Goal: Task Accomplishment & Management: Manage account settings

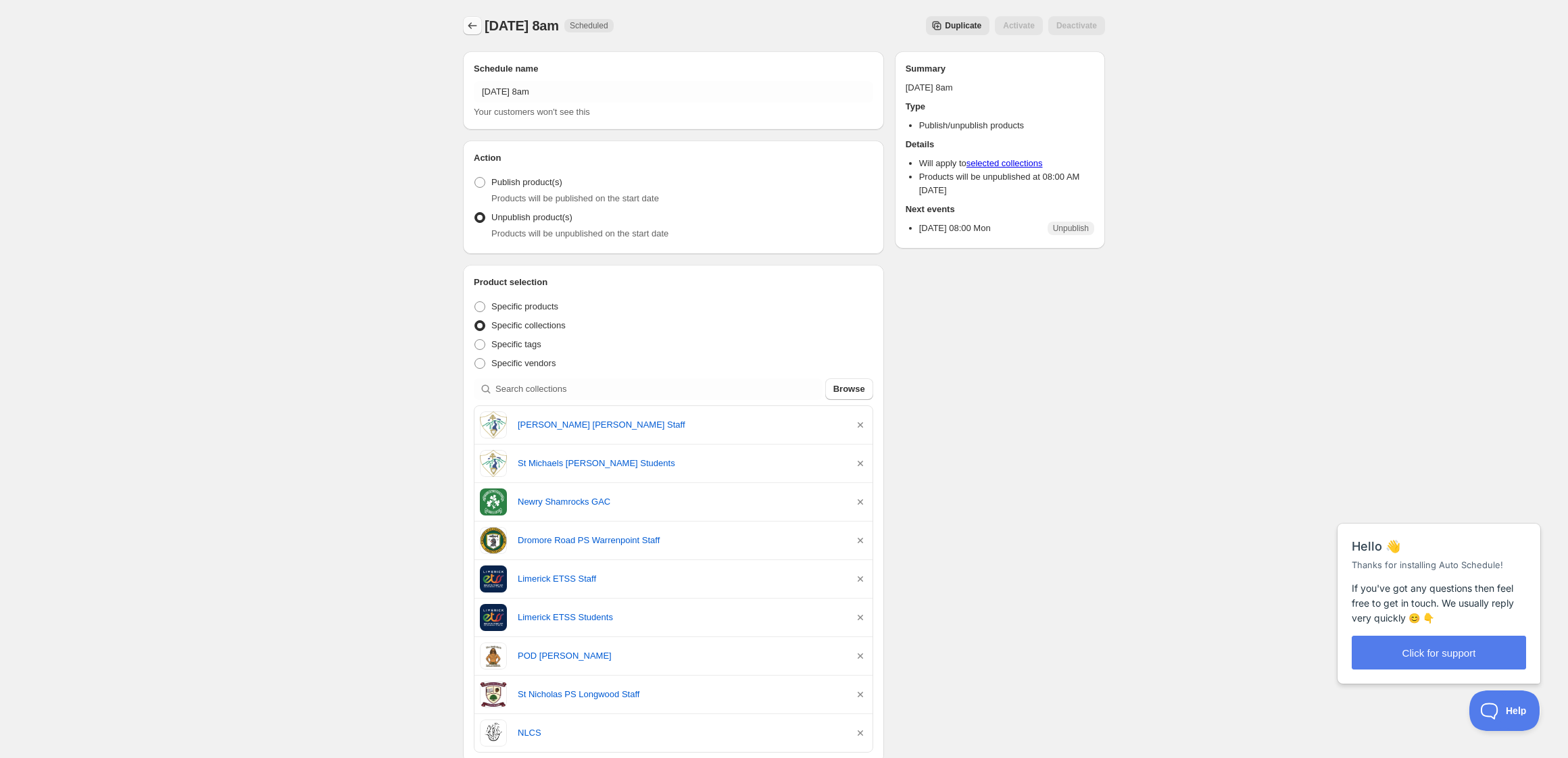
click at [471, 26] on icon "Schedules" at bounding box center [473, 26] width 14 height 14
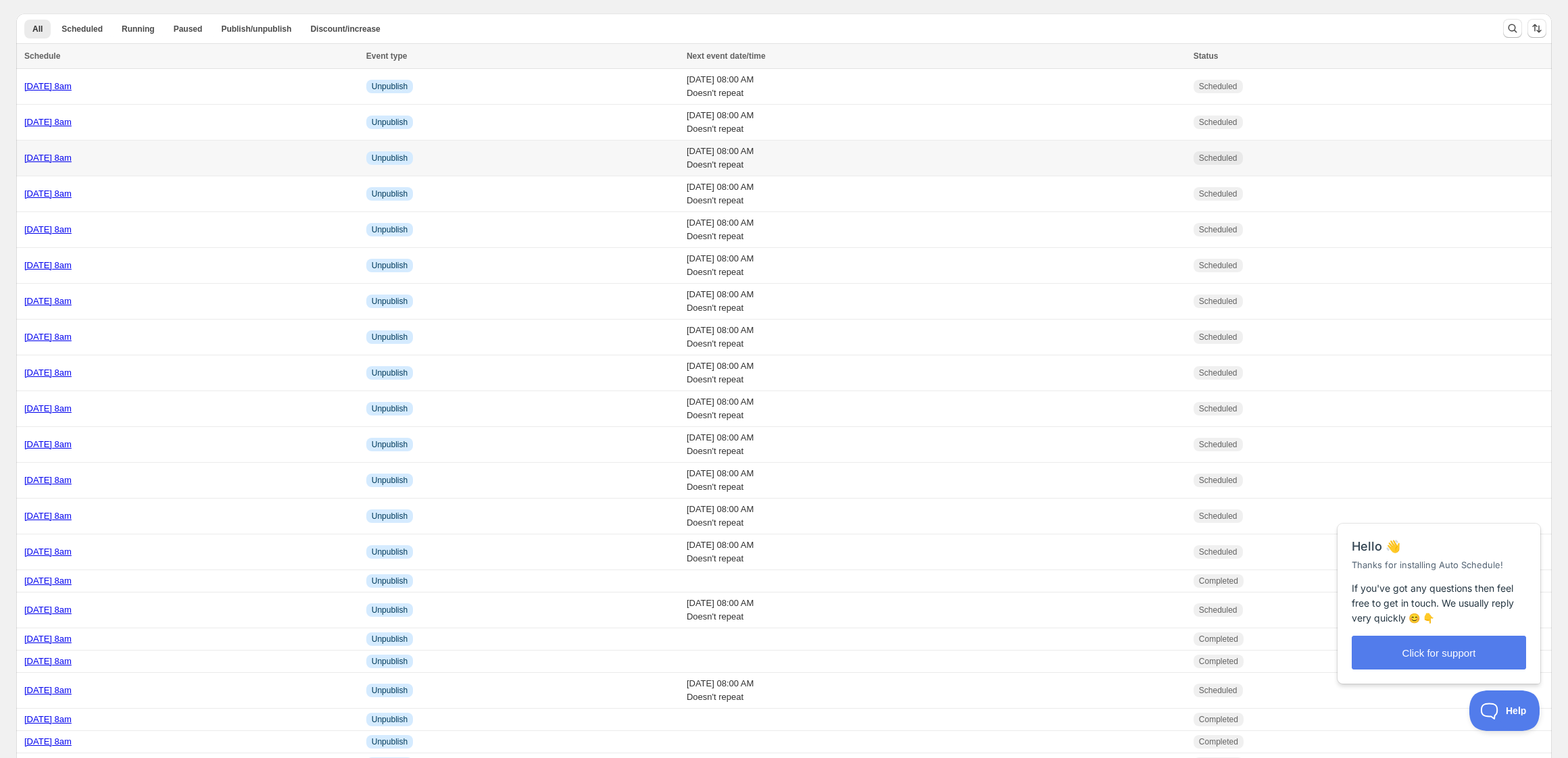
click at [244, 165] on td "[DATE] 8am" at bounding box center [189, 158] width 346 height 36
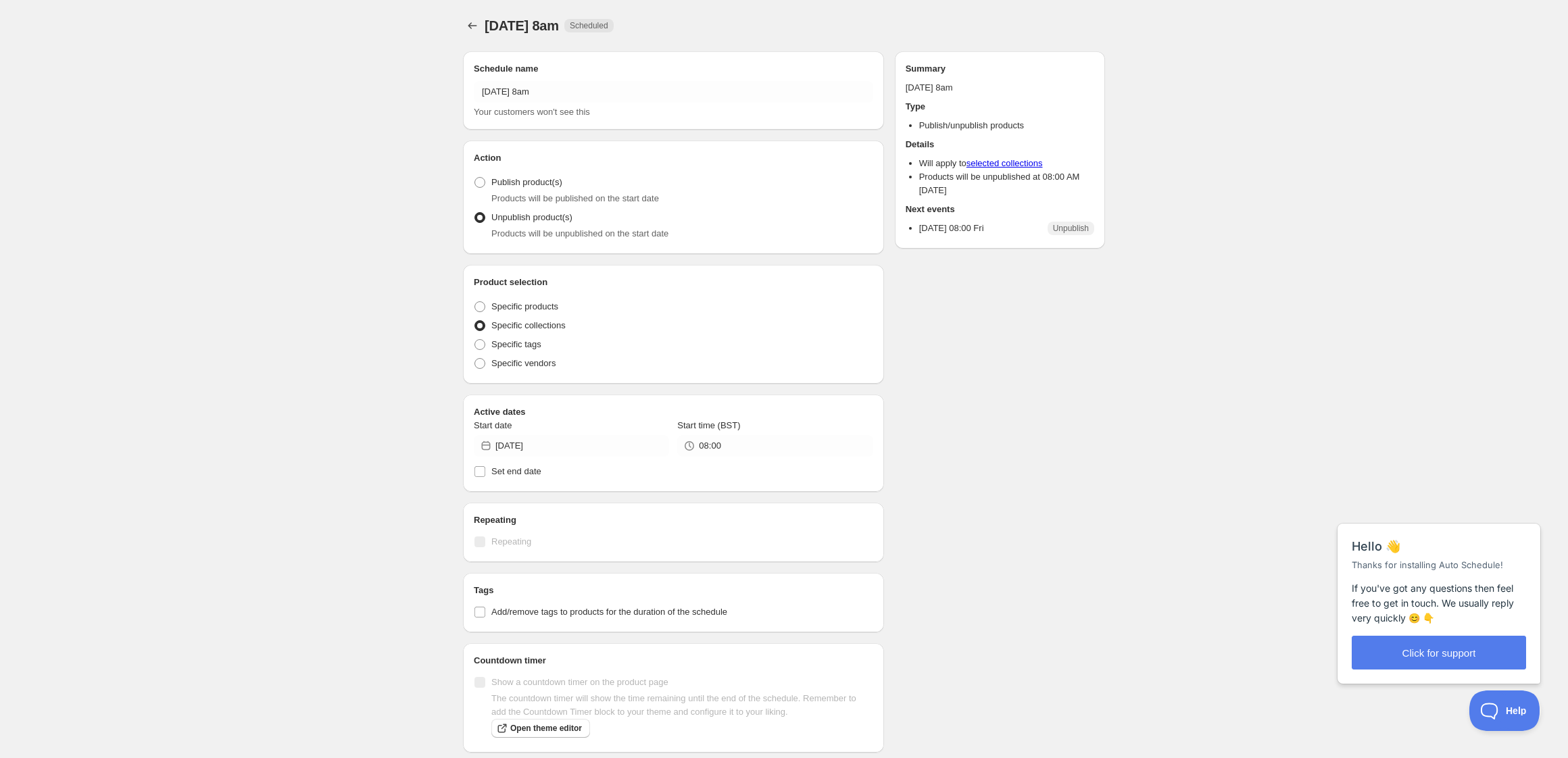
radio input "true"
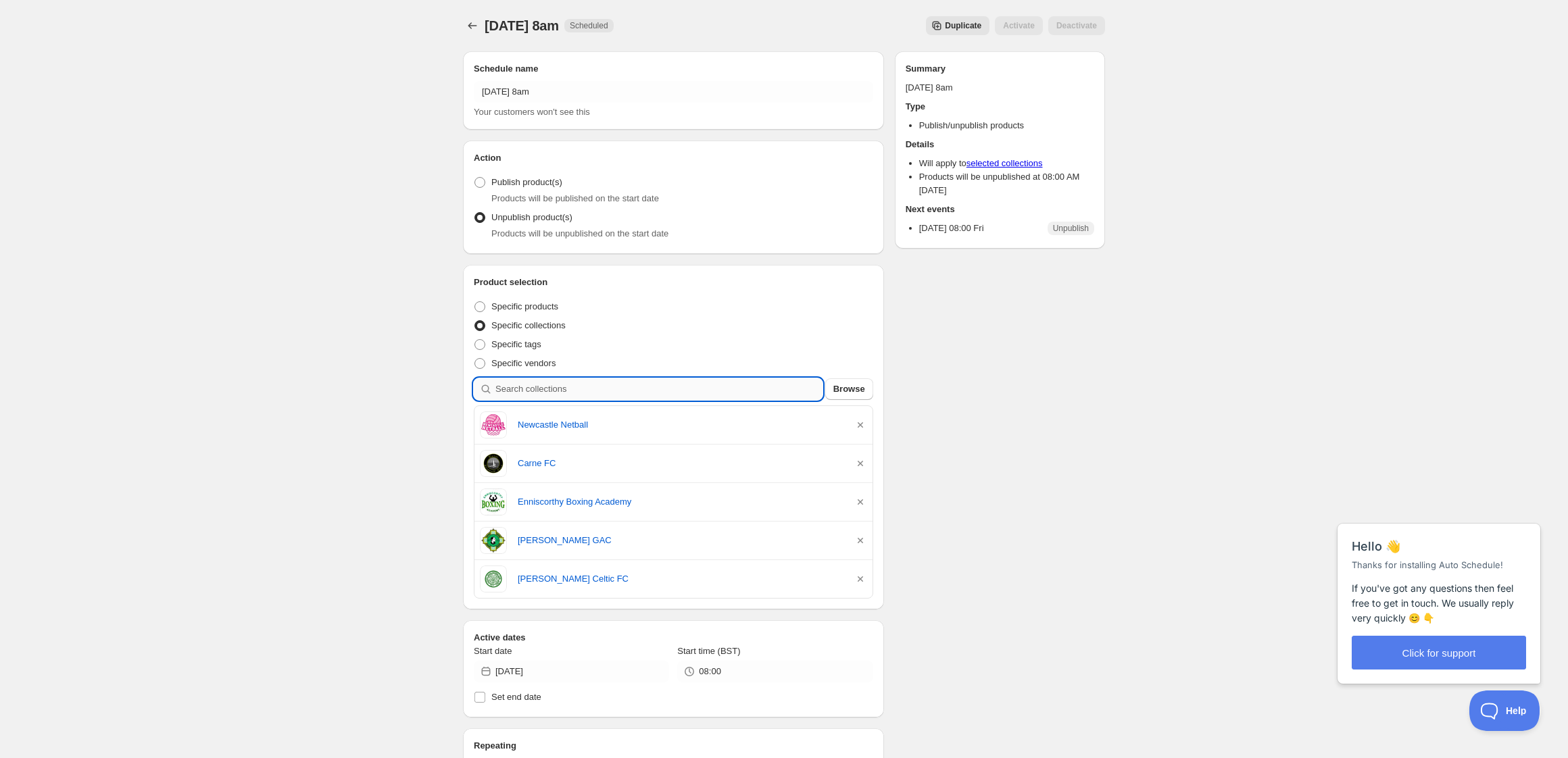
click at [588, 391] on input "search" at bounding box center [658, 389] width 327 height 22
type input "s"
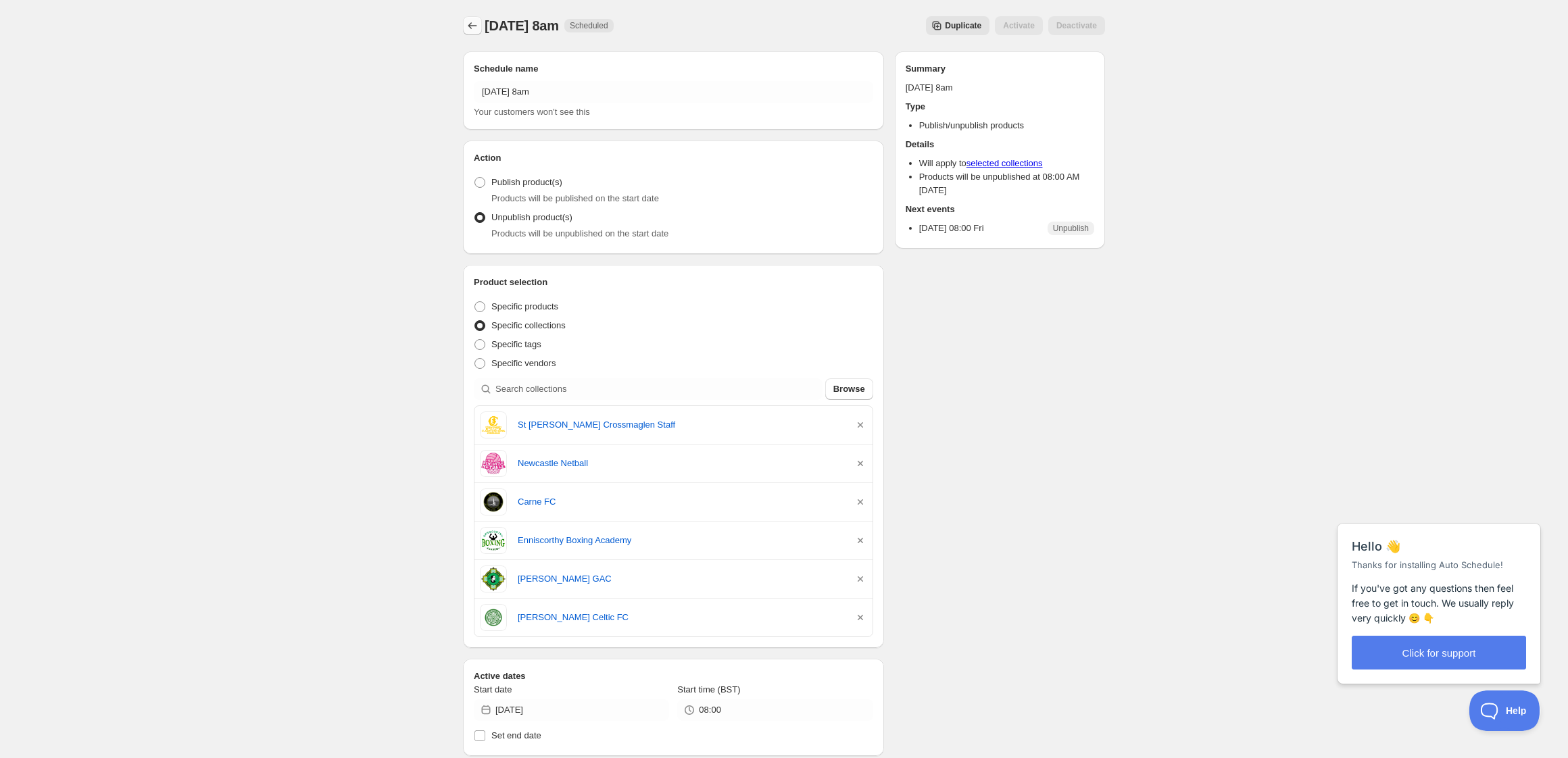
click at [473, 31] on icon "Schedules" at bounding box center [473, 26] width 14 height 14
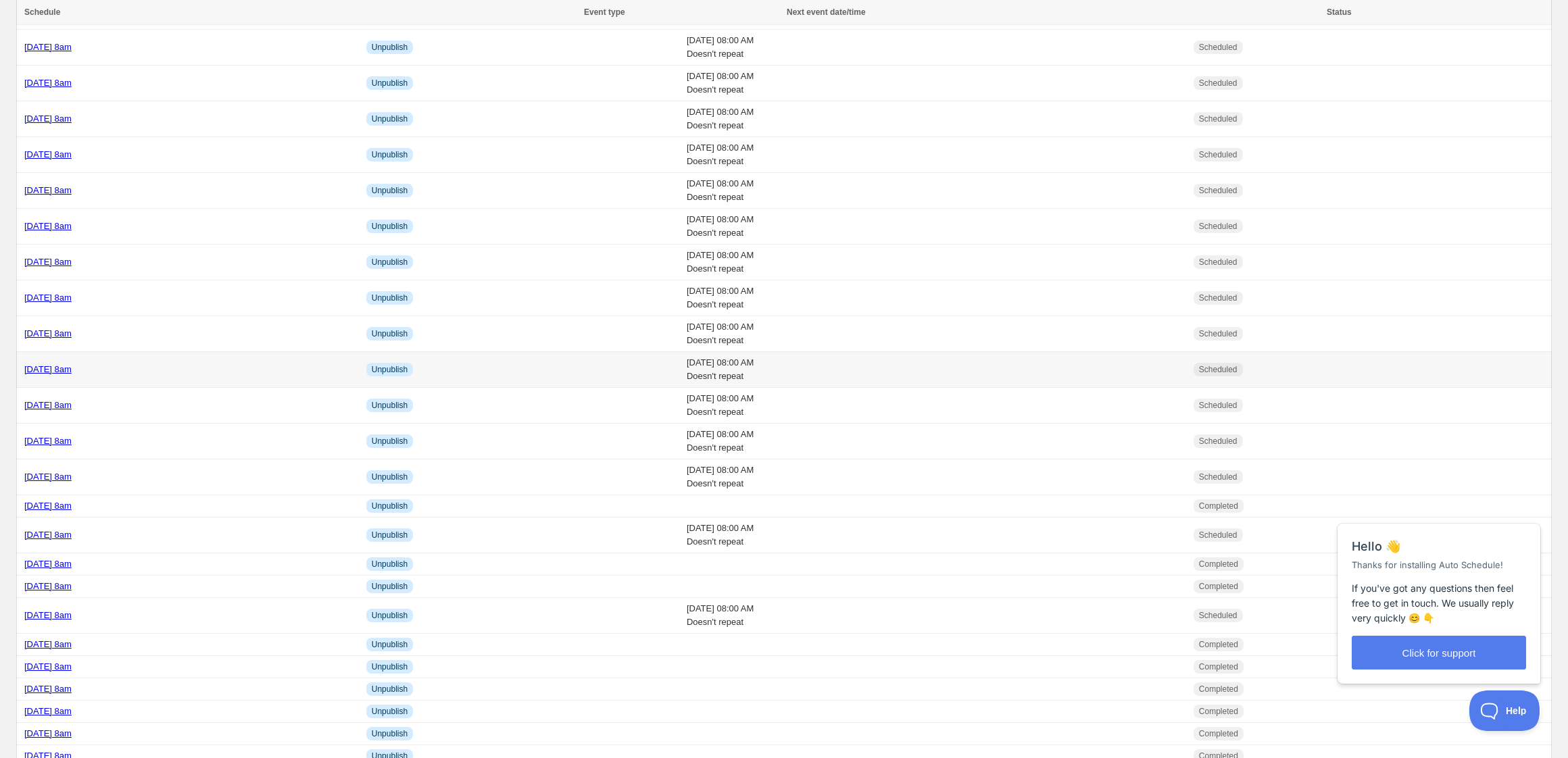
scroll to position [81, 0]
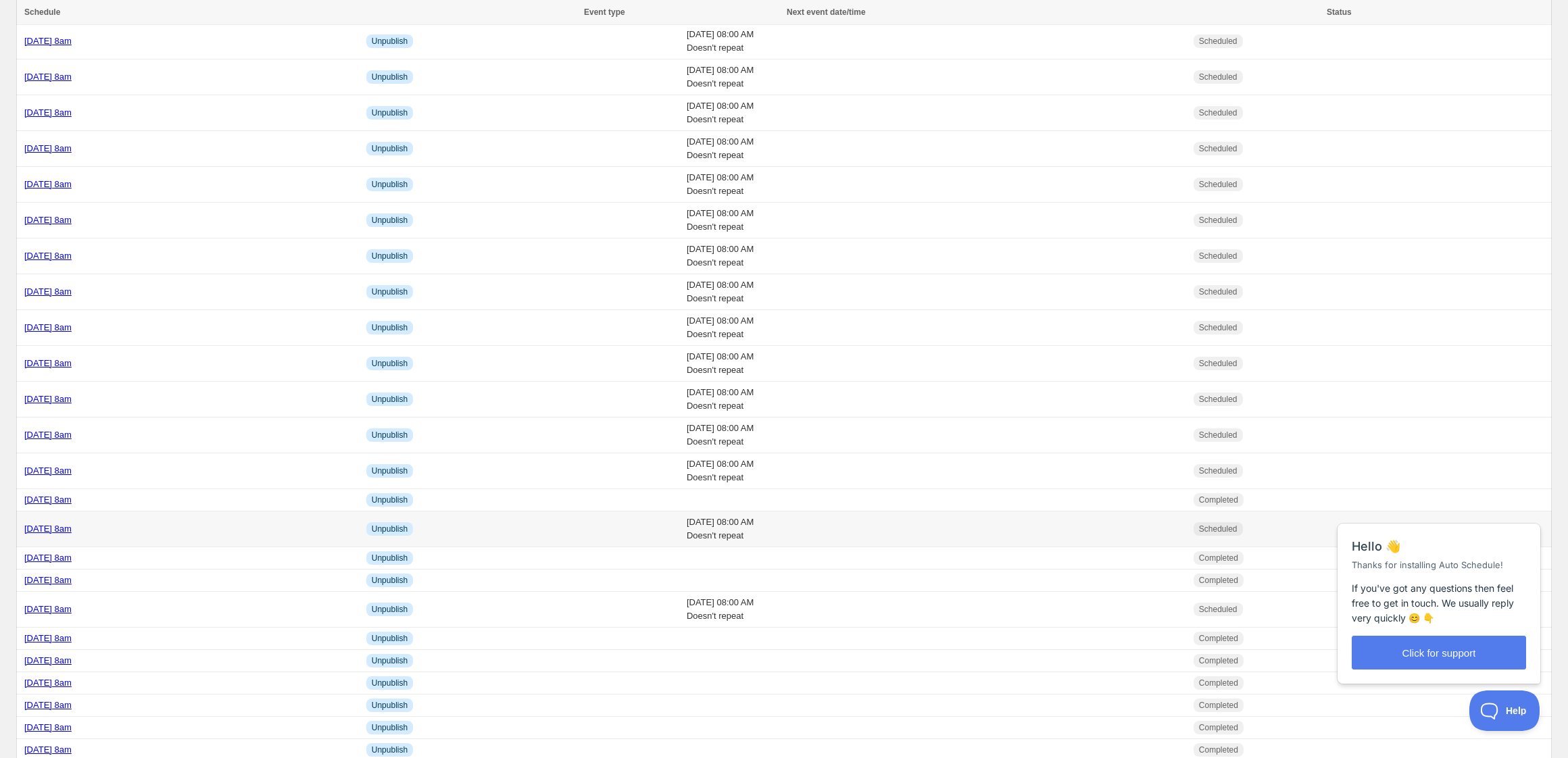
click at [193, 535] on div "[DATE] 8am" at bounding box center [192, 529] width 334 height 14
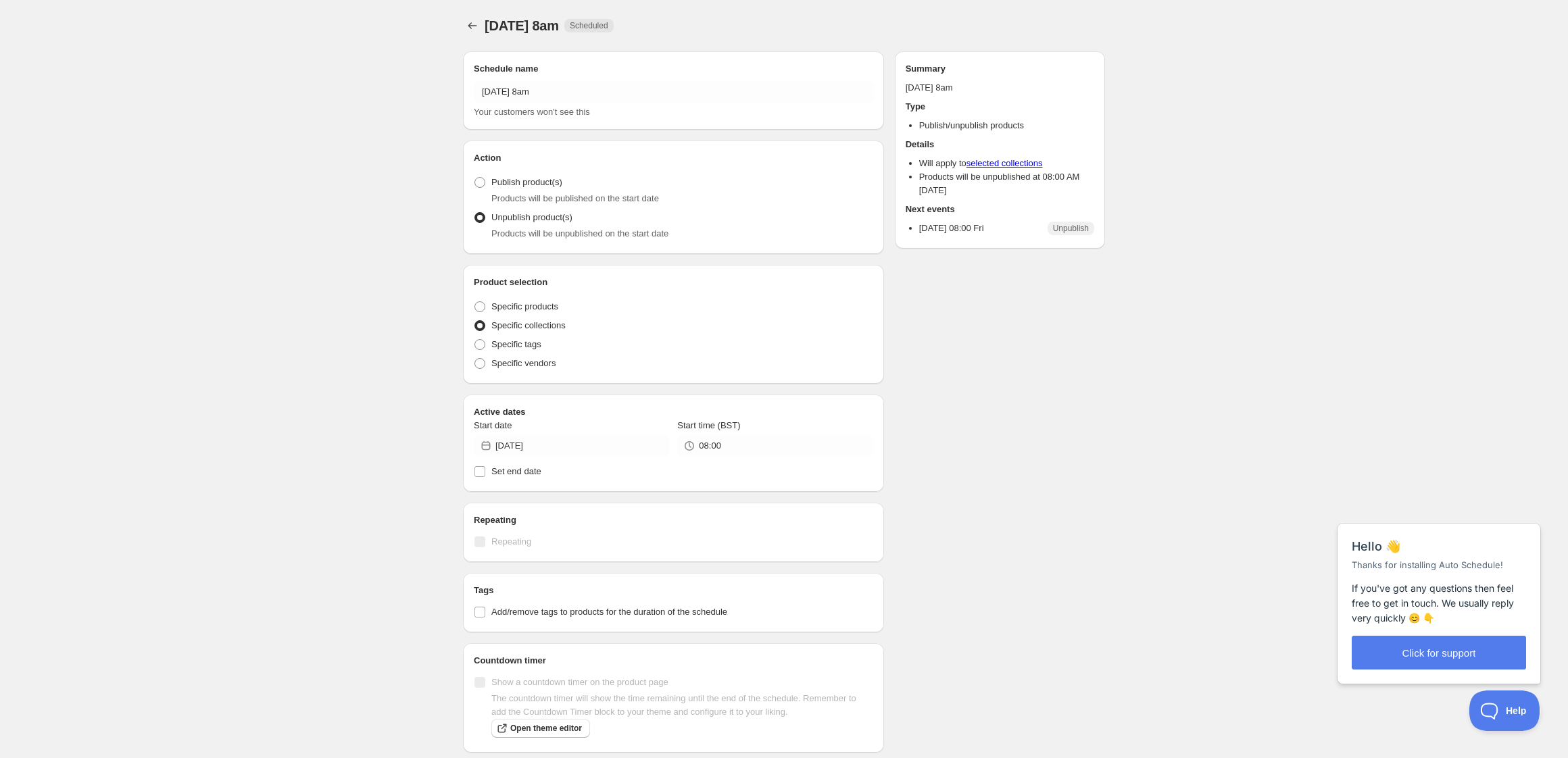
radio input "true"
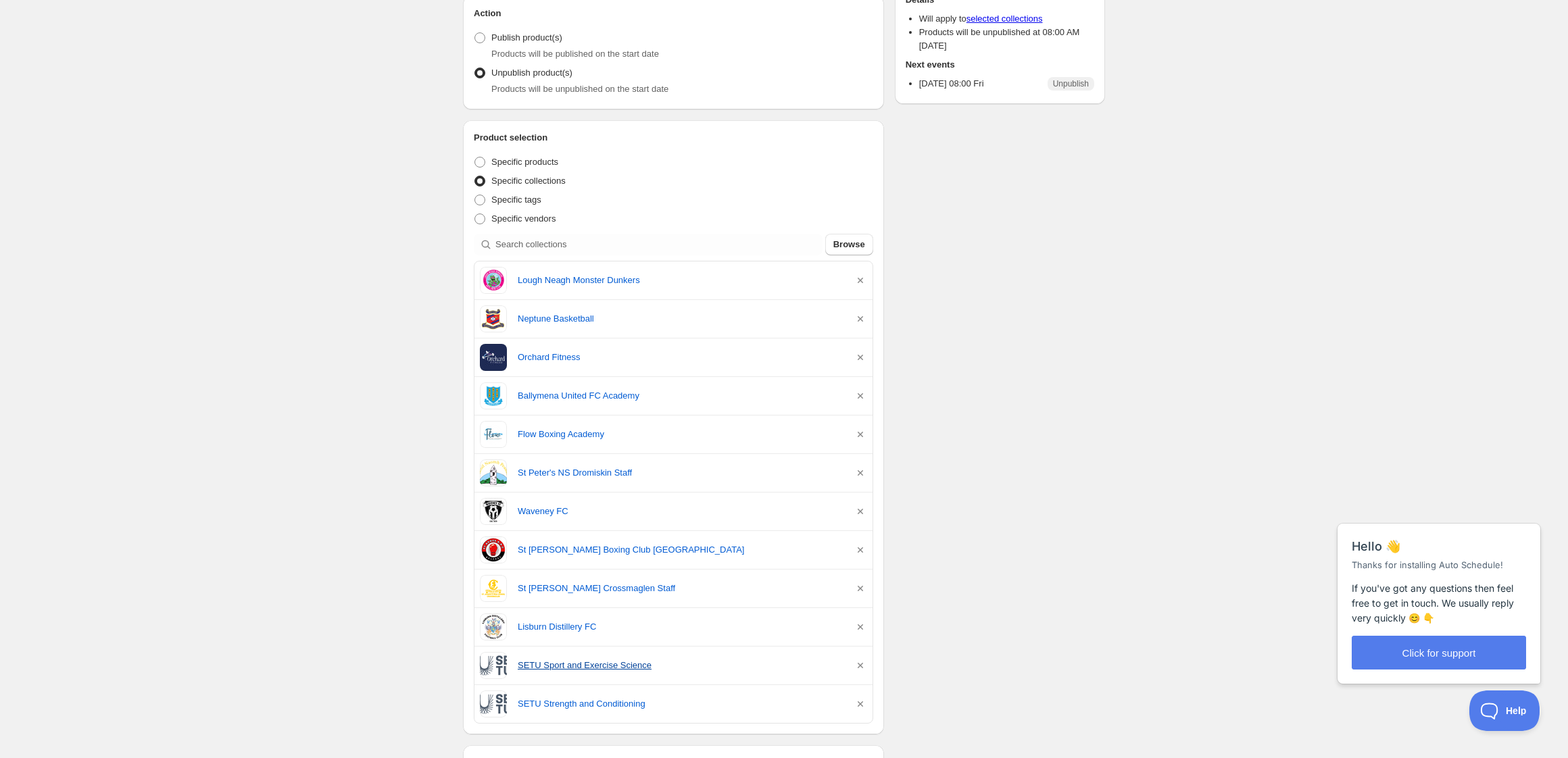
scroll to position [221, 0]
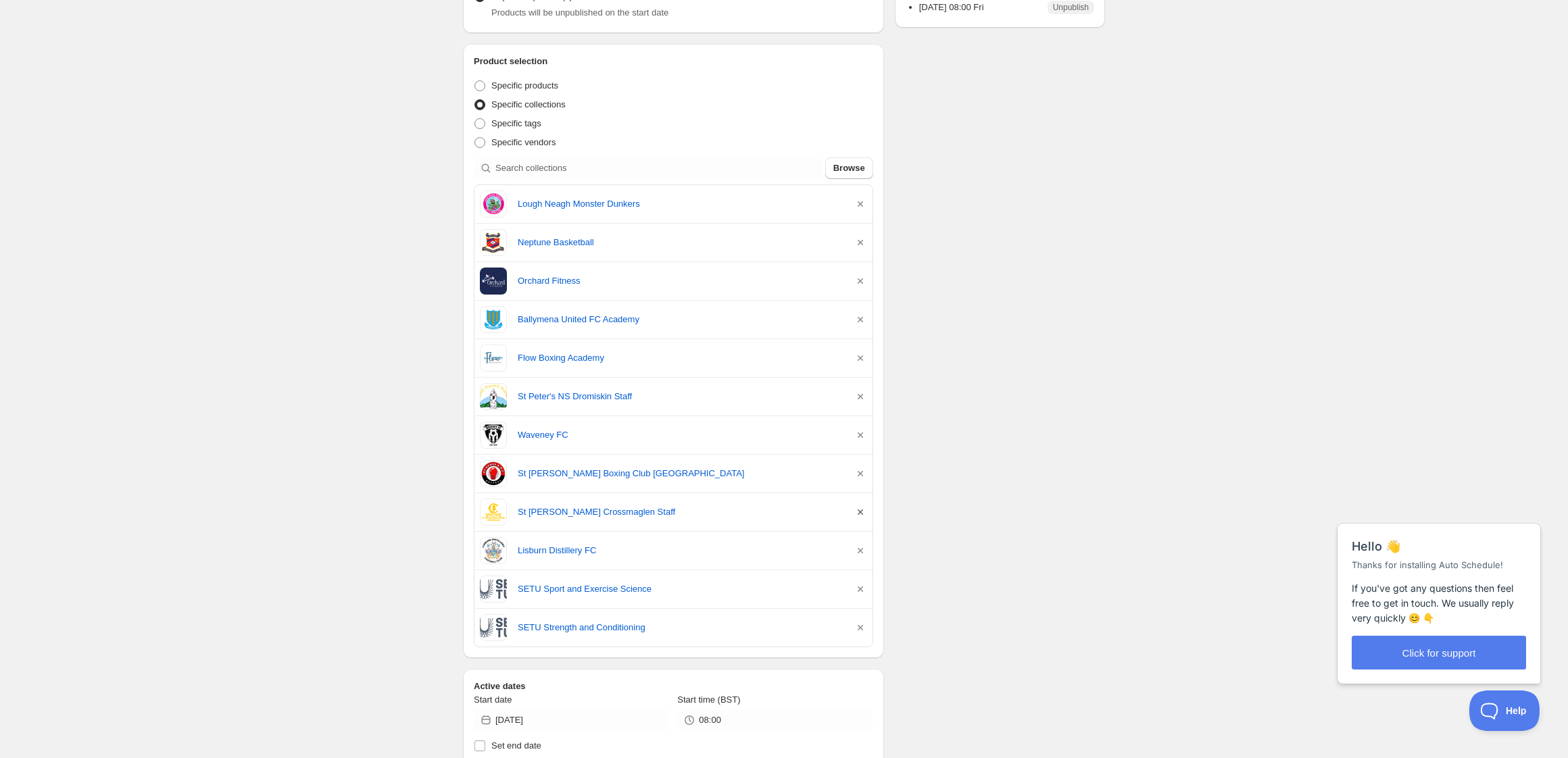
click at [861, 513] on icon "button" at bounding box center [860, 512] width 14 height 14
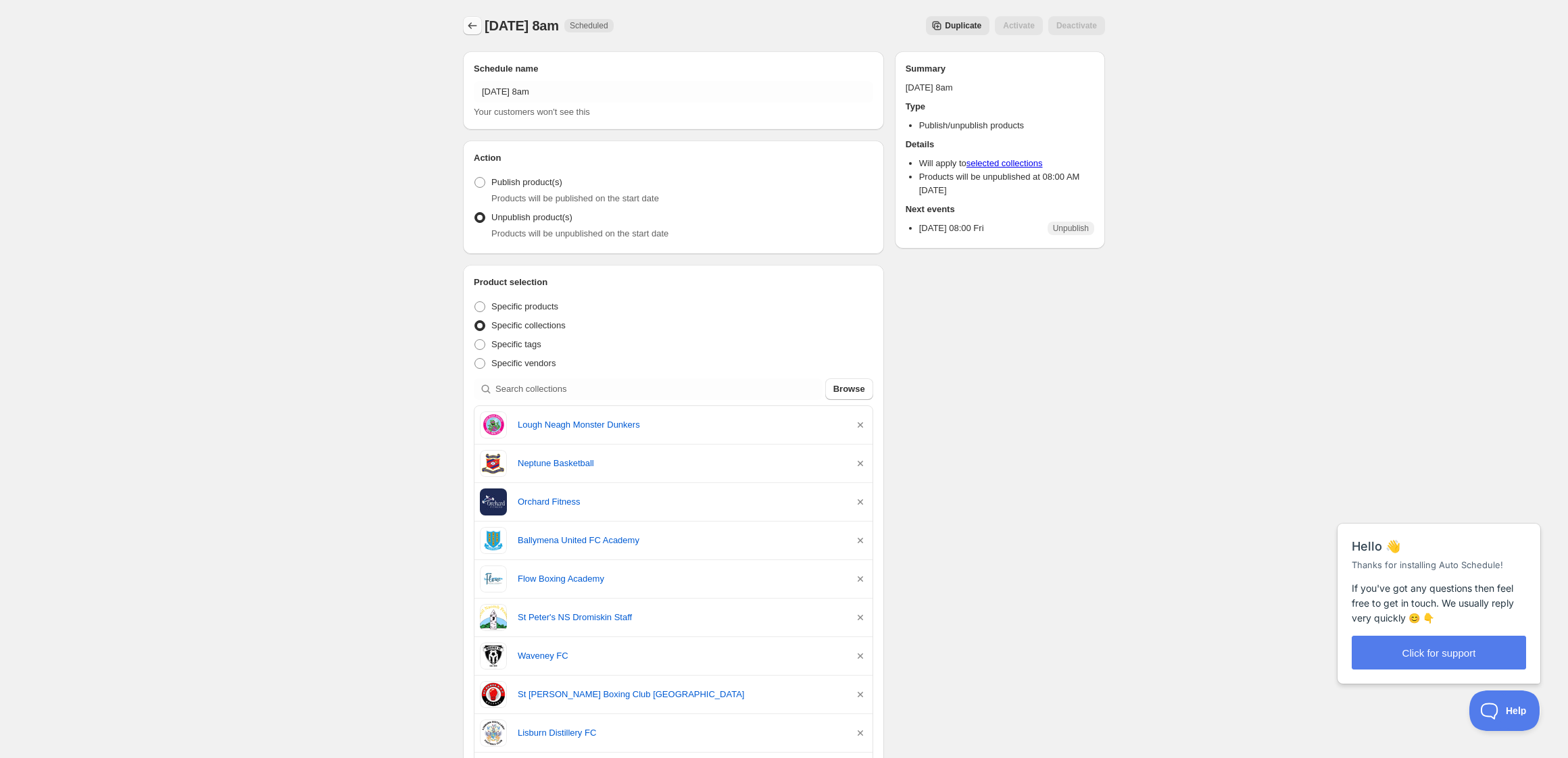
scroll to position [0, 0]
click at [471, 29] on icon "Schedules" at bounding box center [473, 26] width 14 height 14
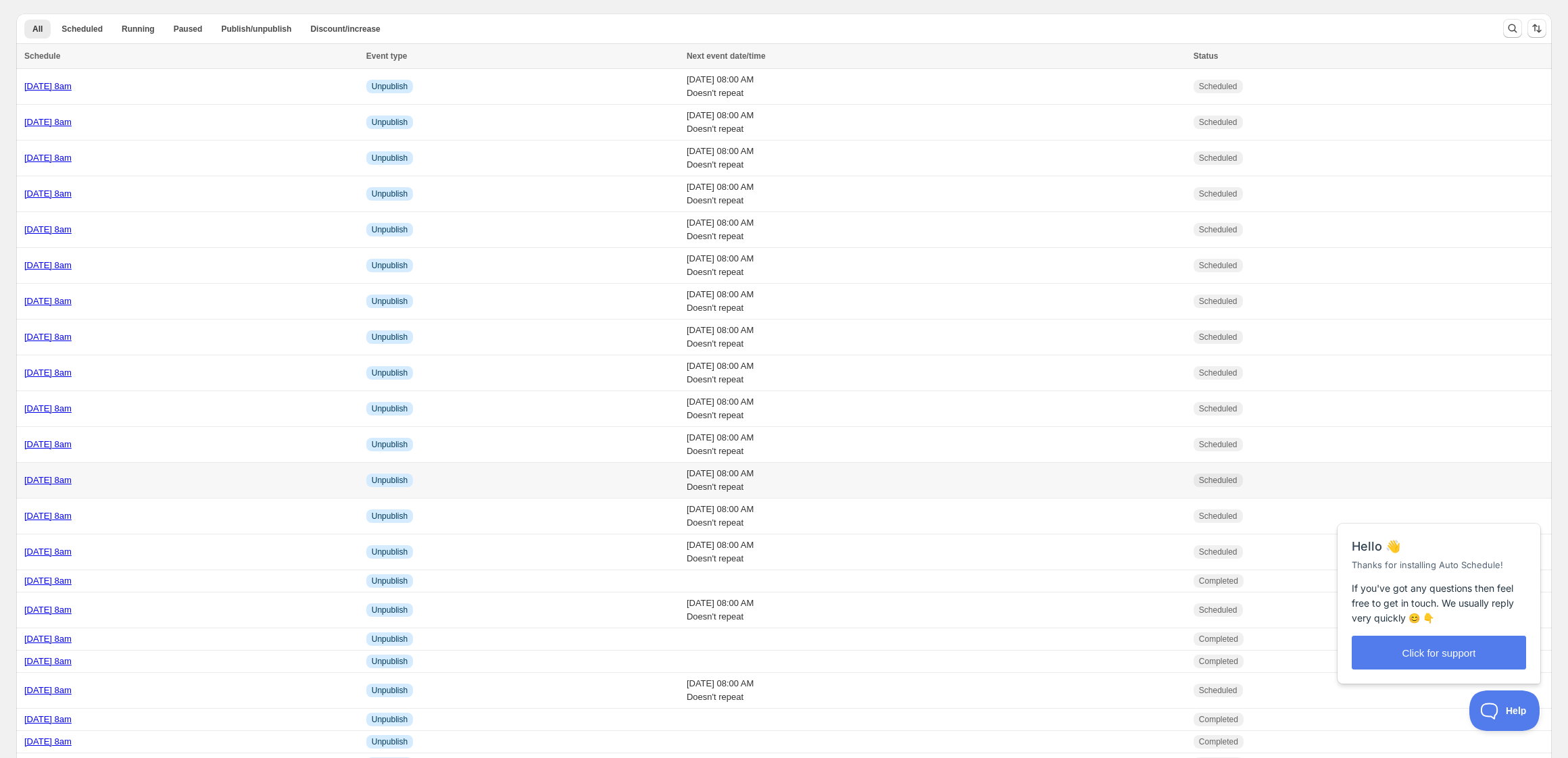
click at [238, 478] on div "[DATE] 8am" at bounding box center [192, 480] width 334 height 14
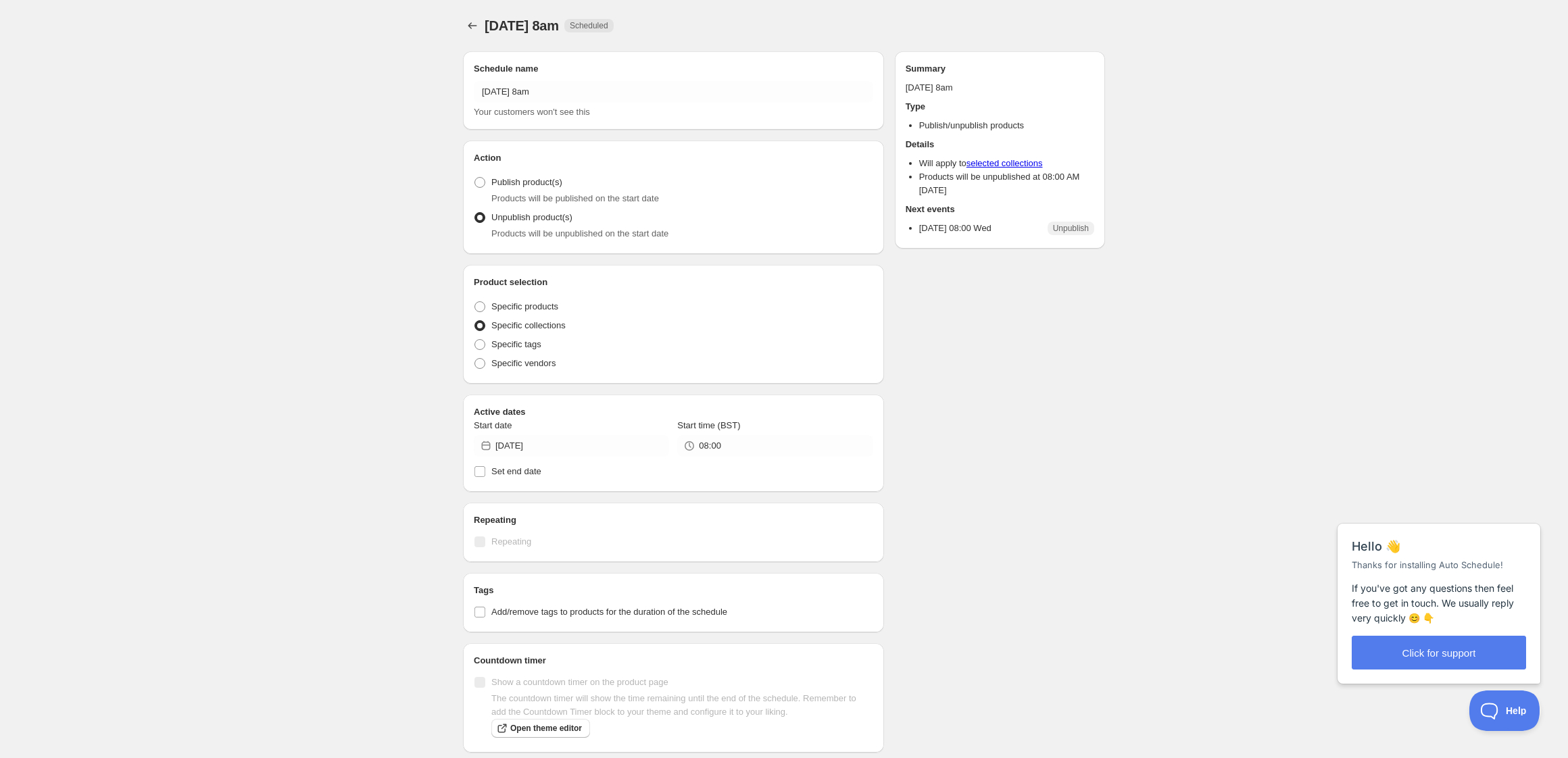
radio input "true"
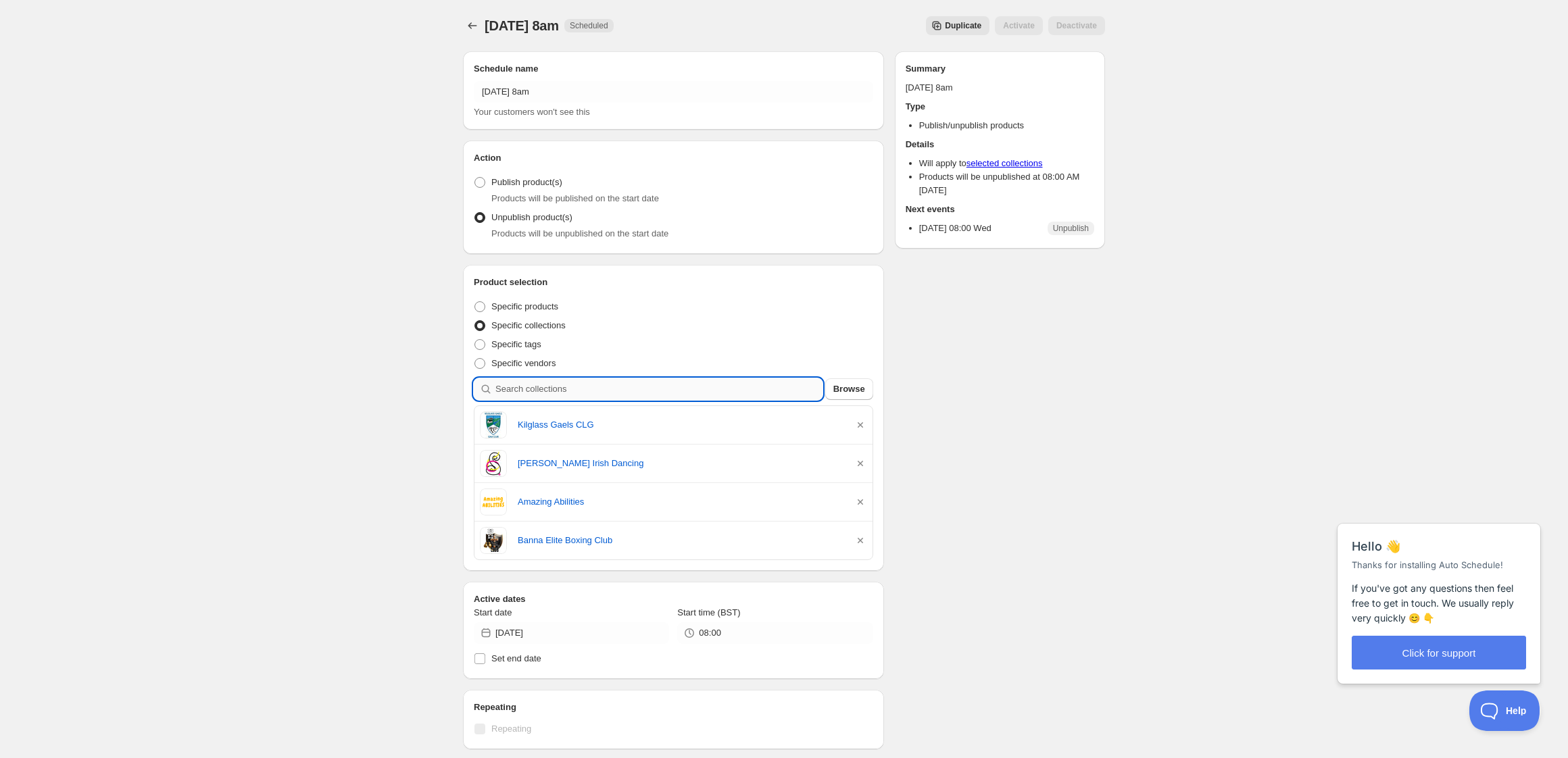
click at [612, 387] on input "search" at bounding box center [658, 389] width 327 height 22
type input "c"
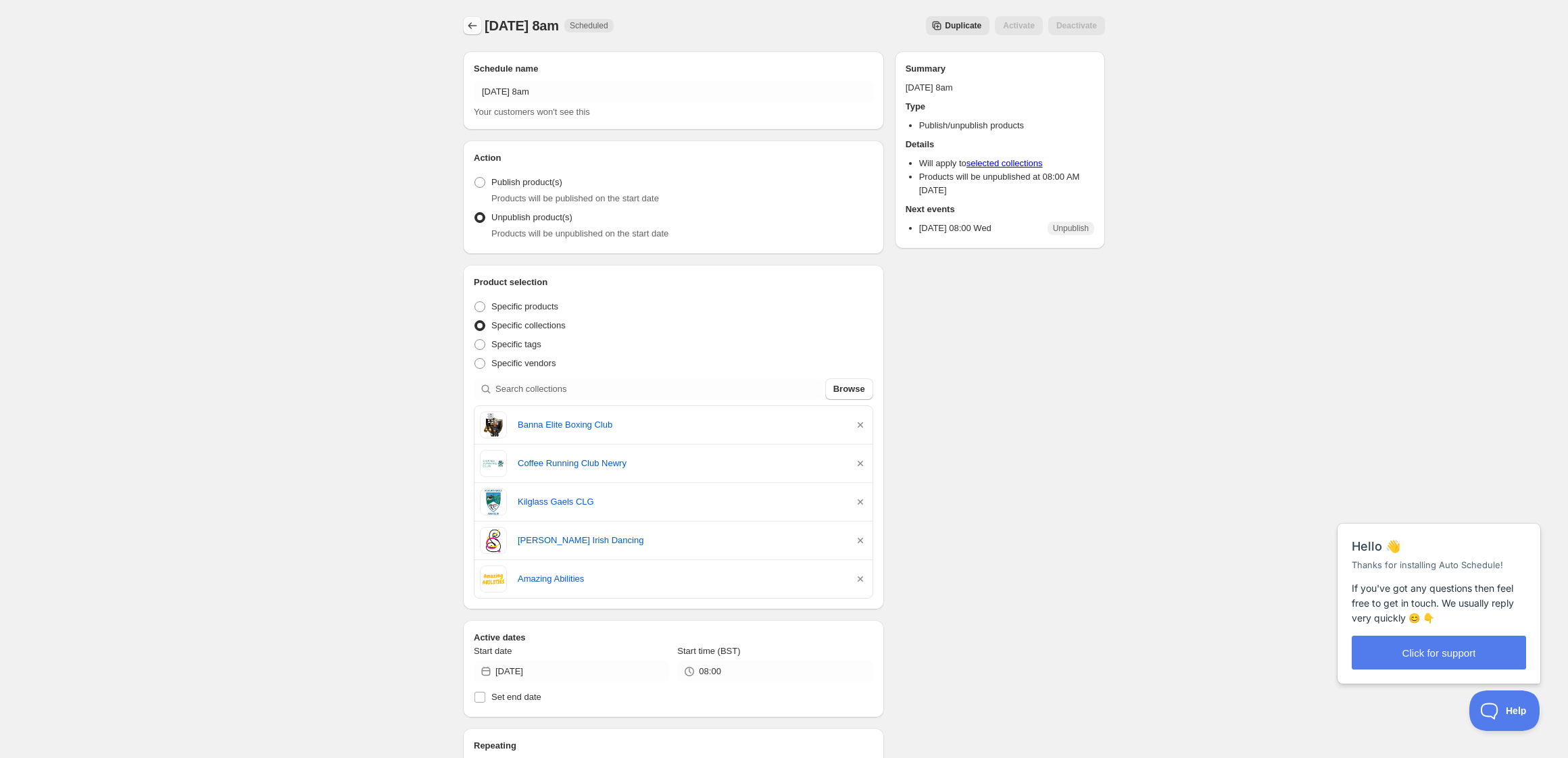
click at [470, 27] on icon "Schedules" at bounding box center [473, 26] width 9 height 7
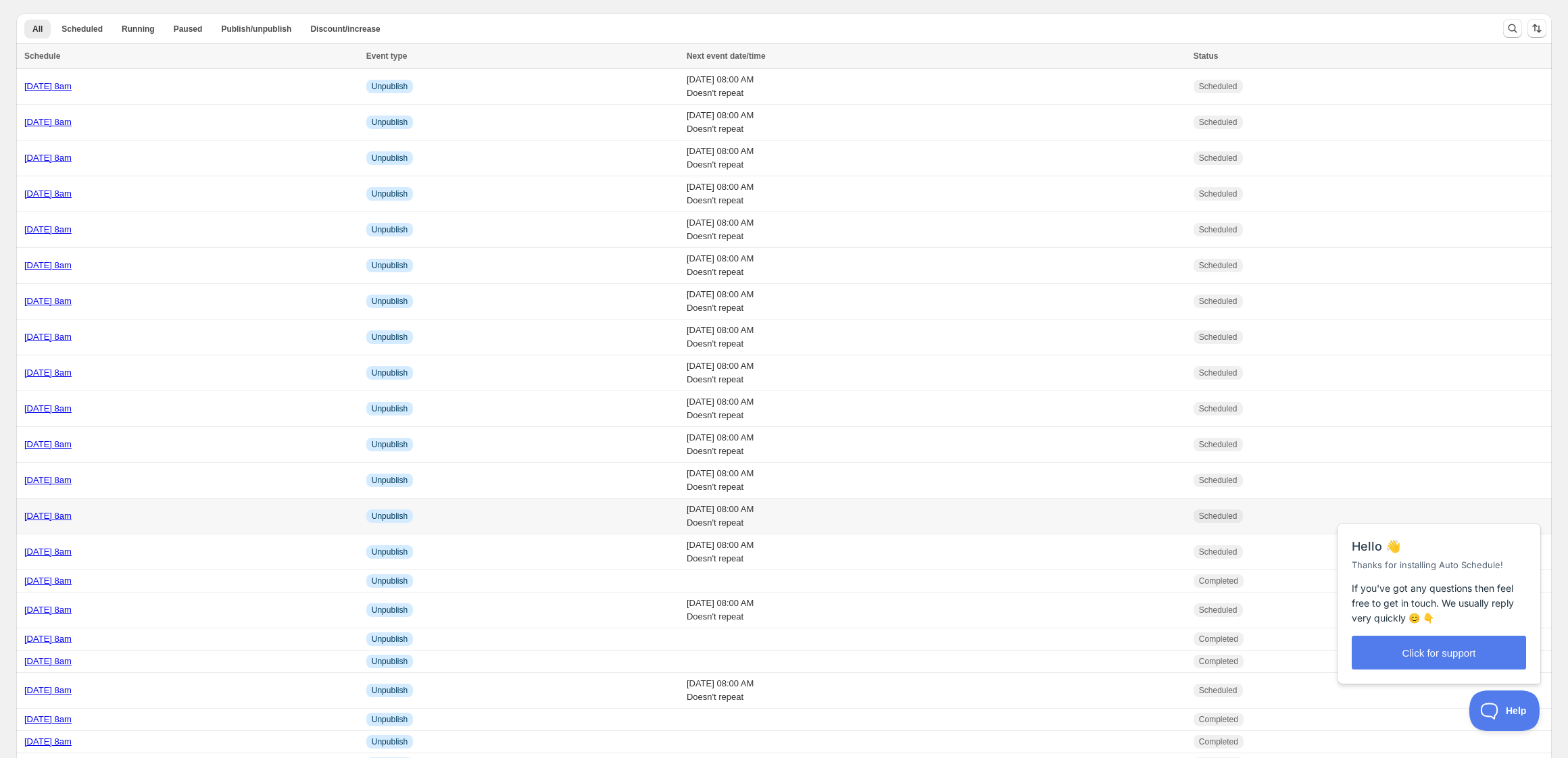
click at [263, 518] on div "[DATE] 8am" at bounding box center [192, 516] width 334 height 14
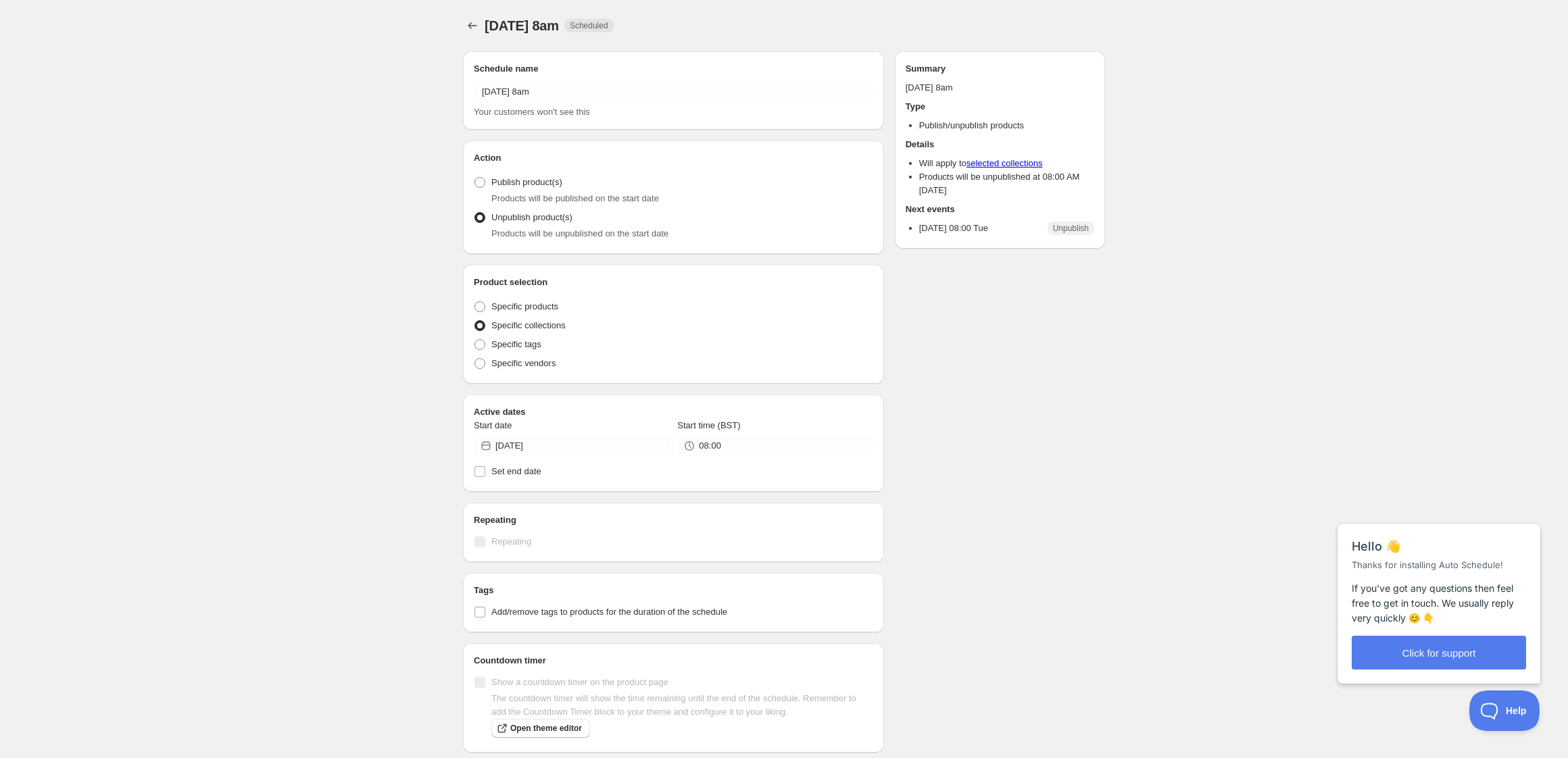
radio input "true"
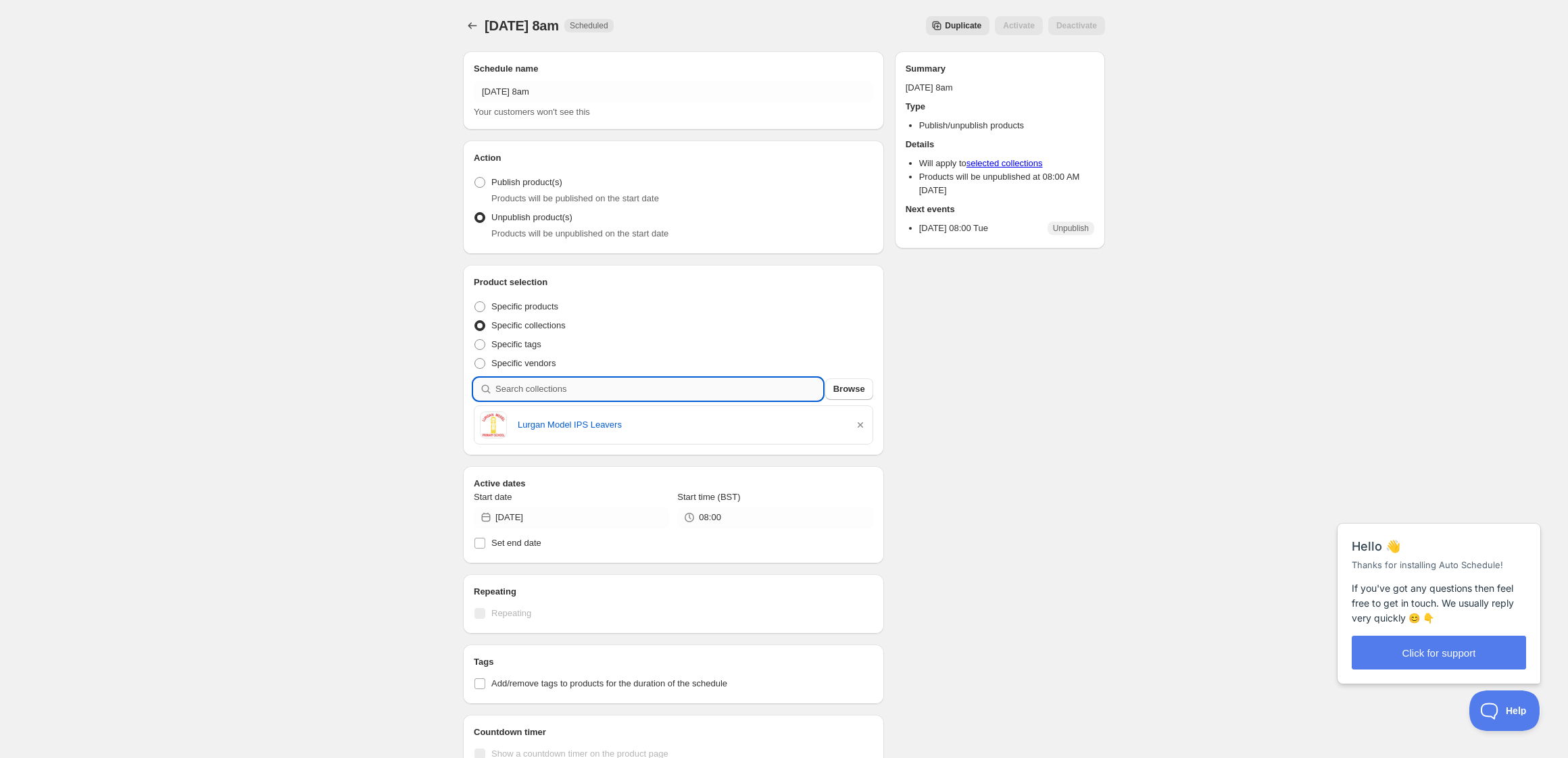
click at [579, 389] on input "search" at bounding box center [658, 389] width 327 height 22
type input "e"
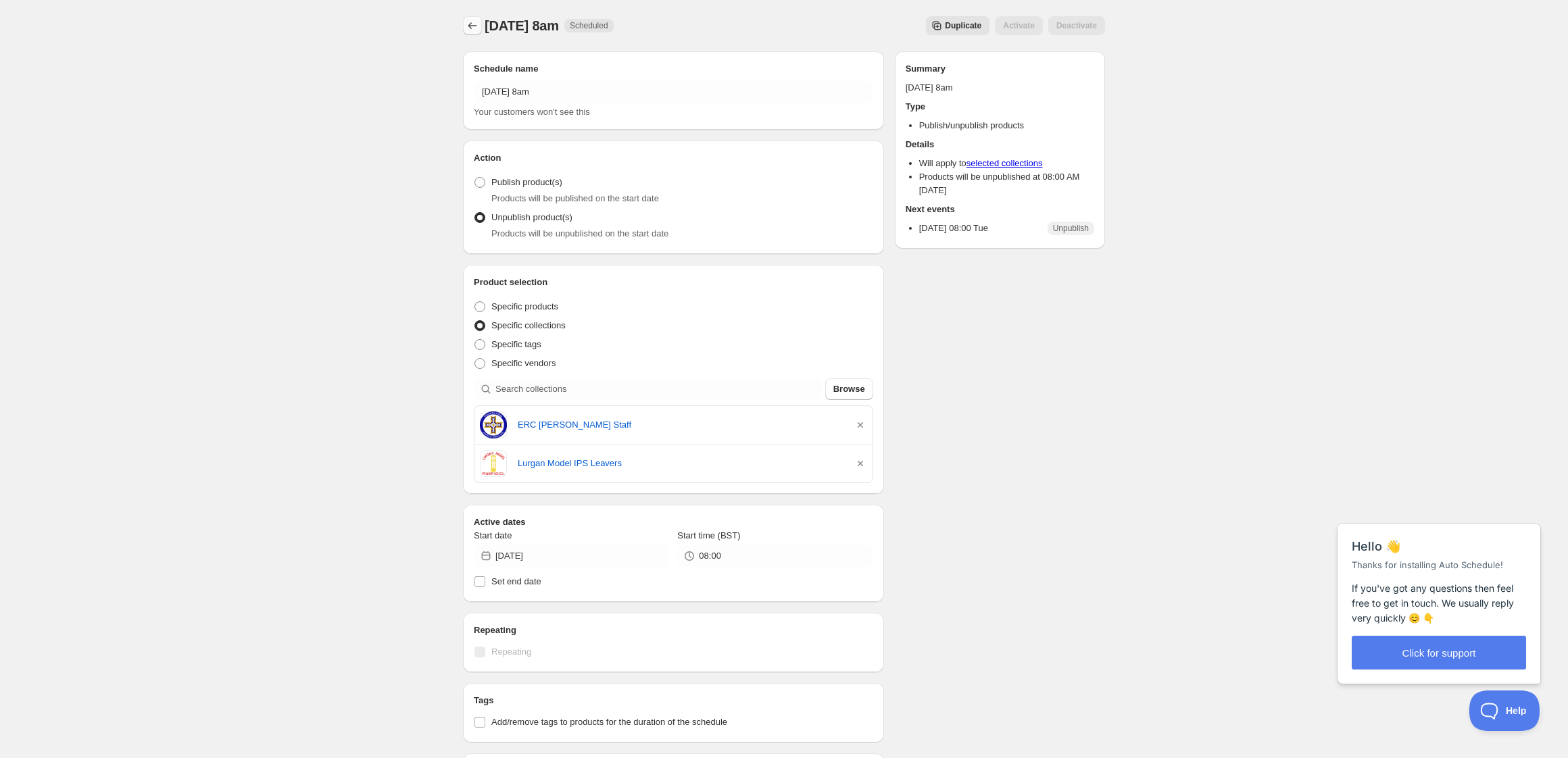
click at [471, 22] on icon "Schedules" at bounding box center [473, 26] width 14 height 14
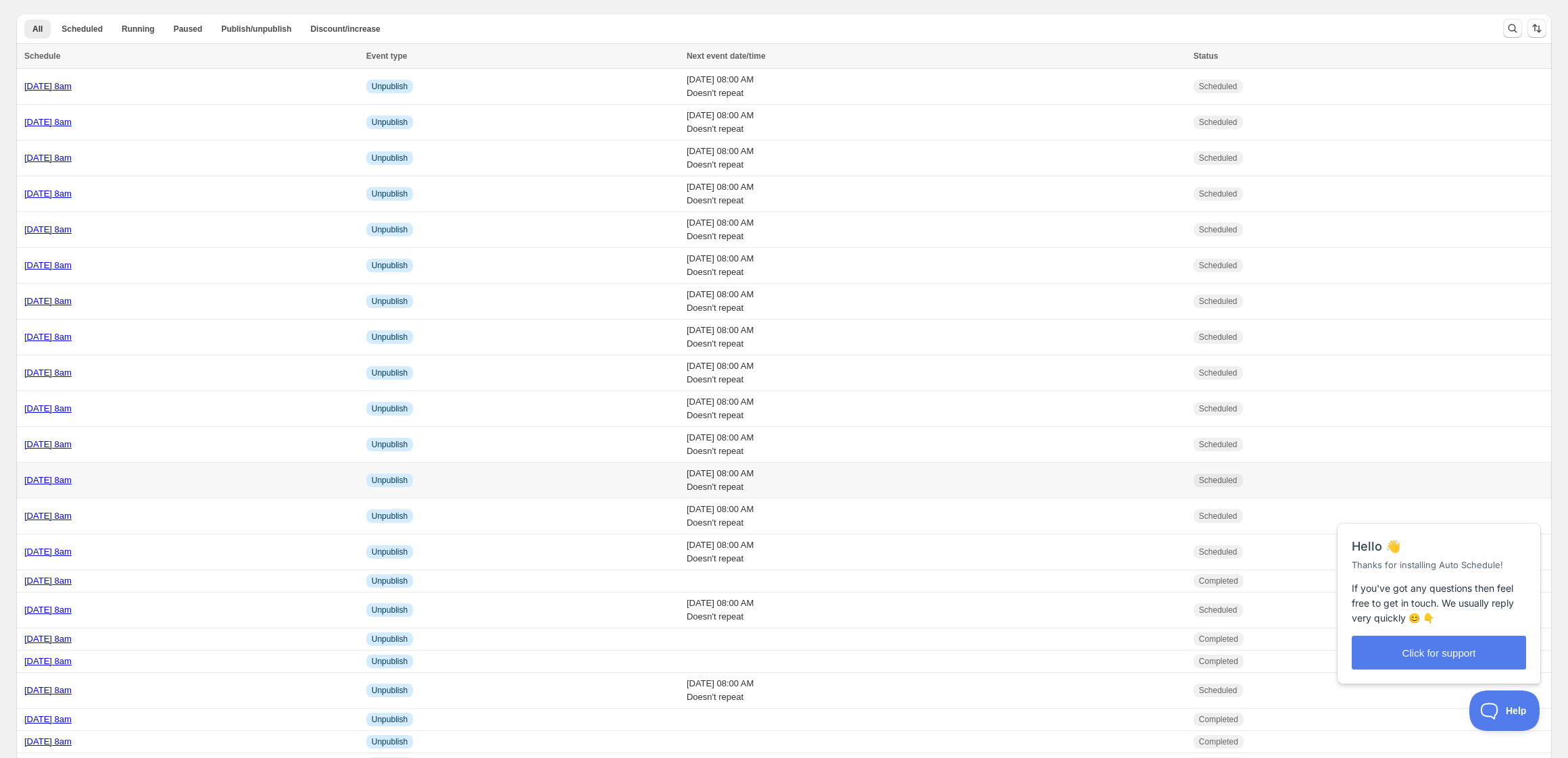
click at [300, 492] on td "[DATE] 8am" at bounding box center [189, 480] width 346 height 36
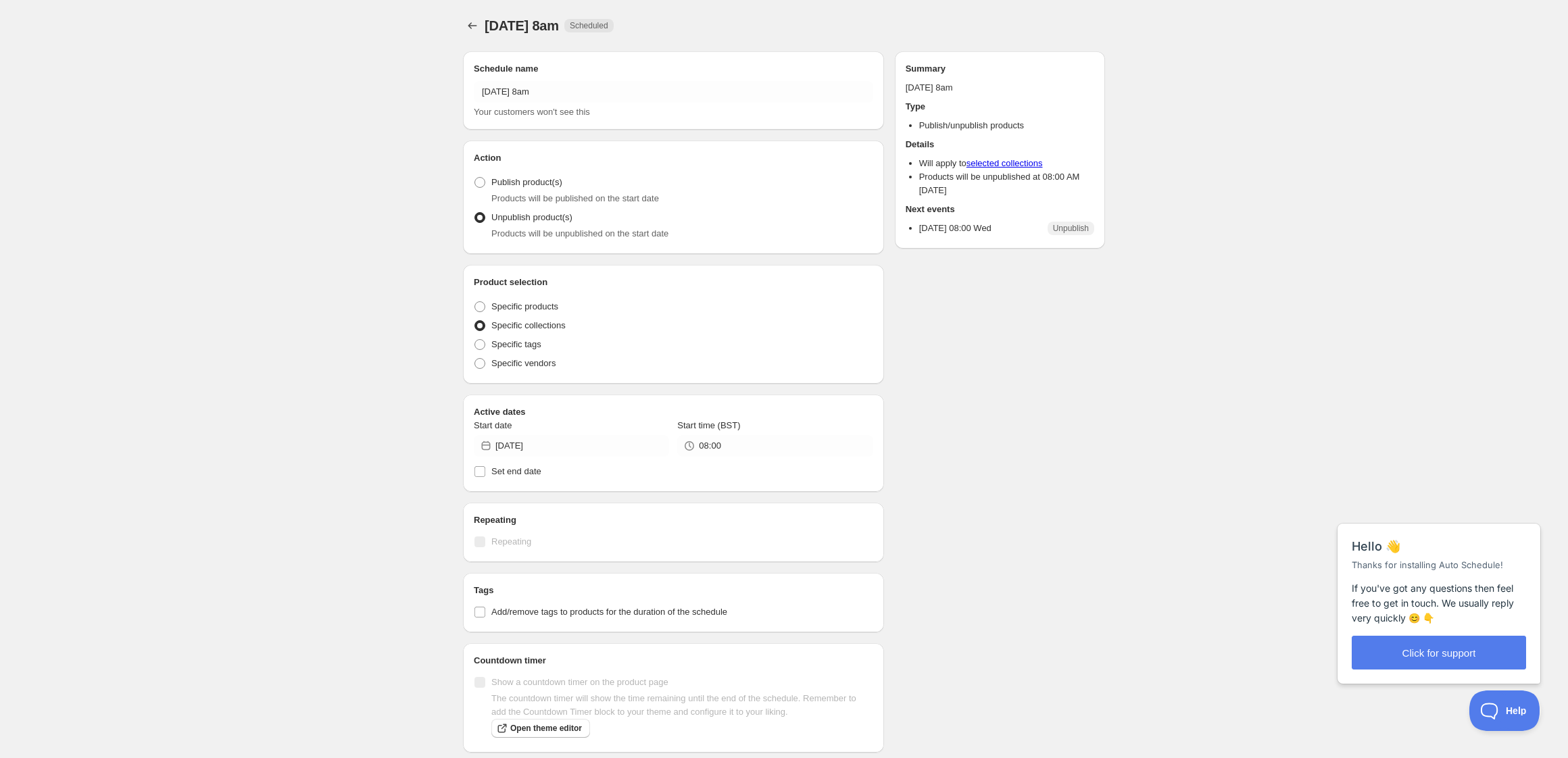
radio input "true"
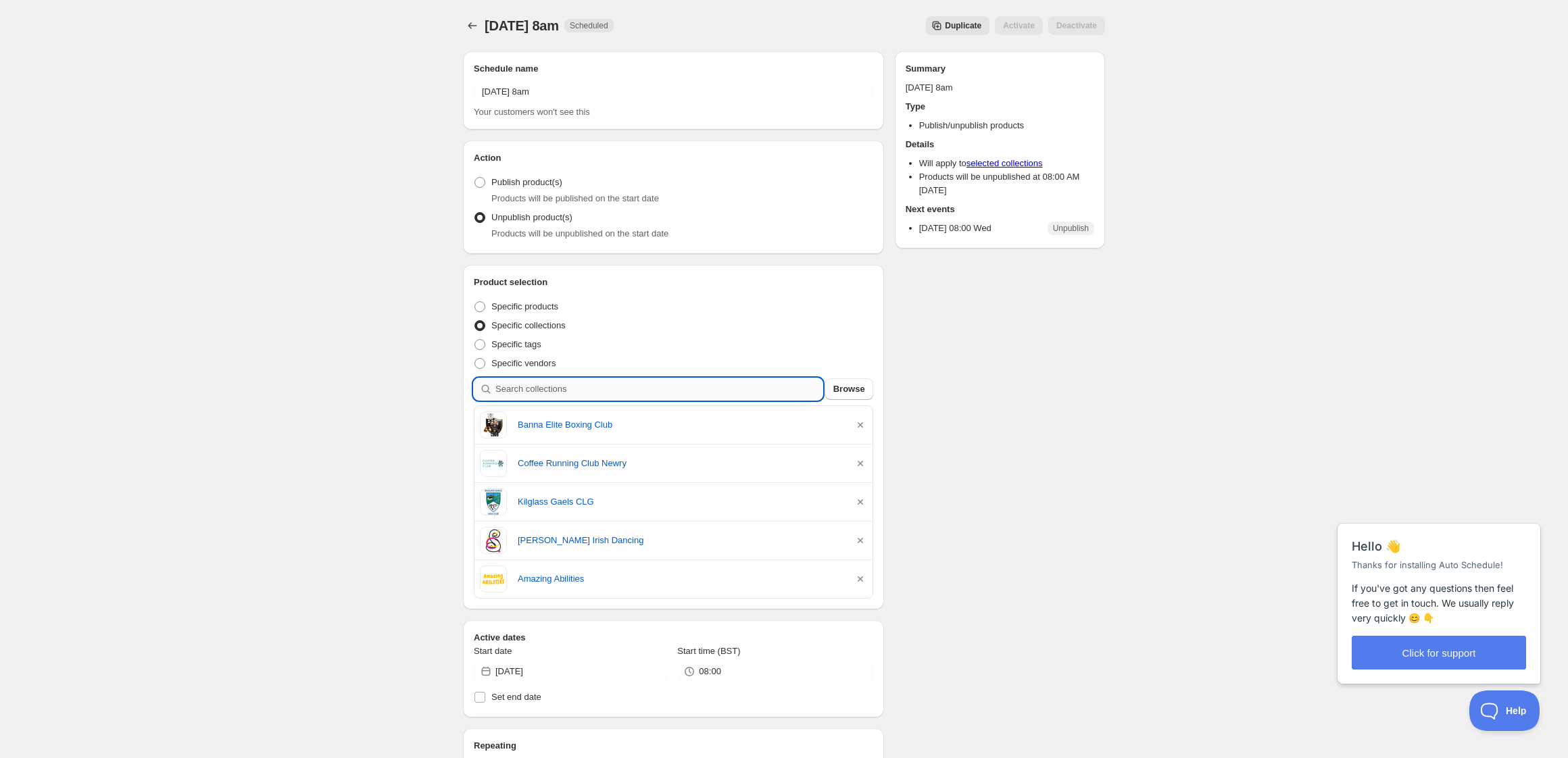
click at [533, 389] on input "search" at bounding box center [658, 389] width 327 height 22
type input "i"
